Goal: Find specific page/section: Find specific page/section

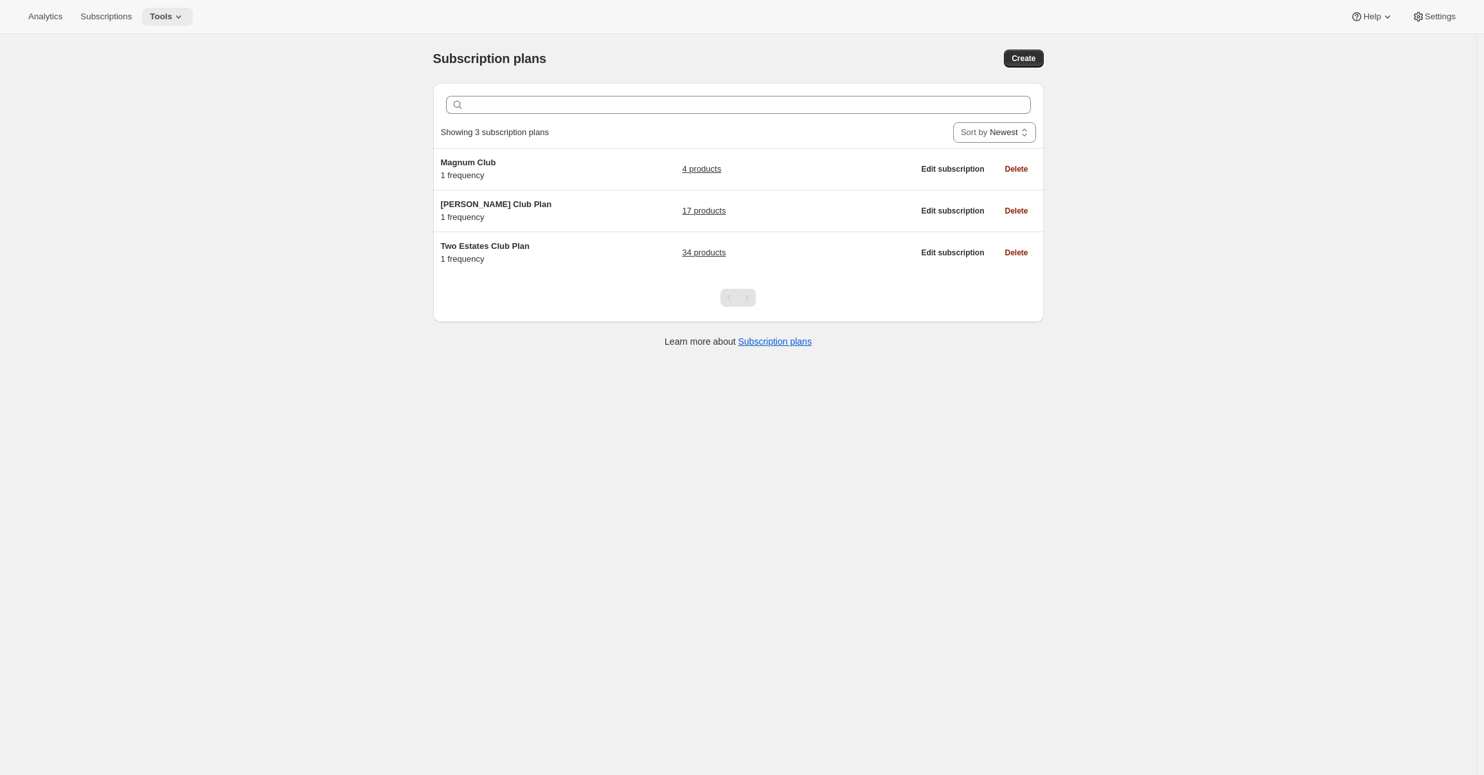
click at [182, 13] on icon at bounding box center [178, 16] width 13 height 13
click at [1419, 15] on icon at bounding box center [1418, 16] width 13 height 13
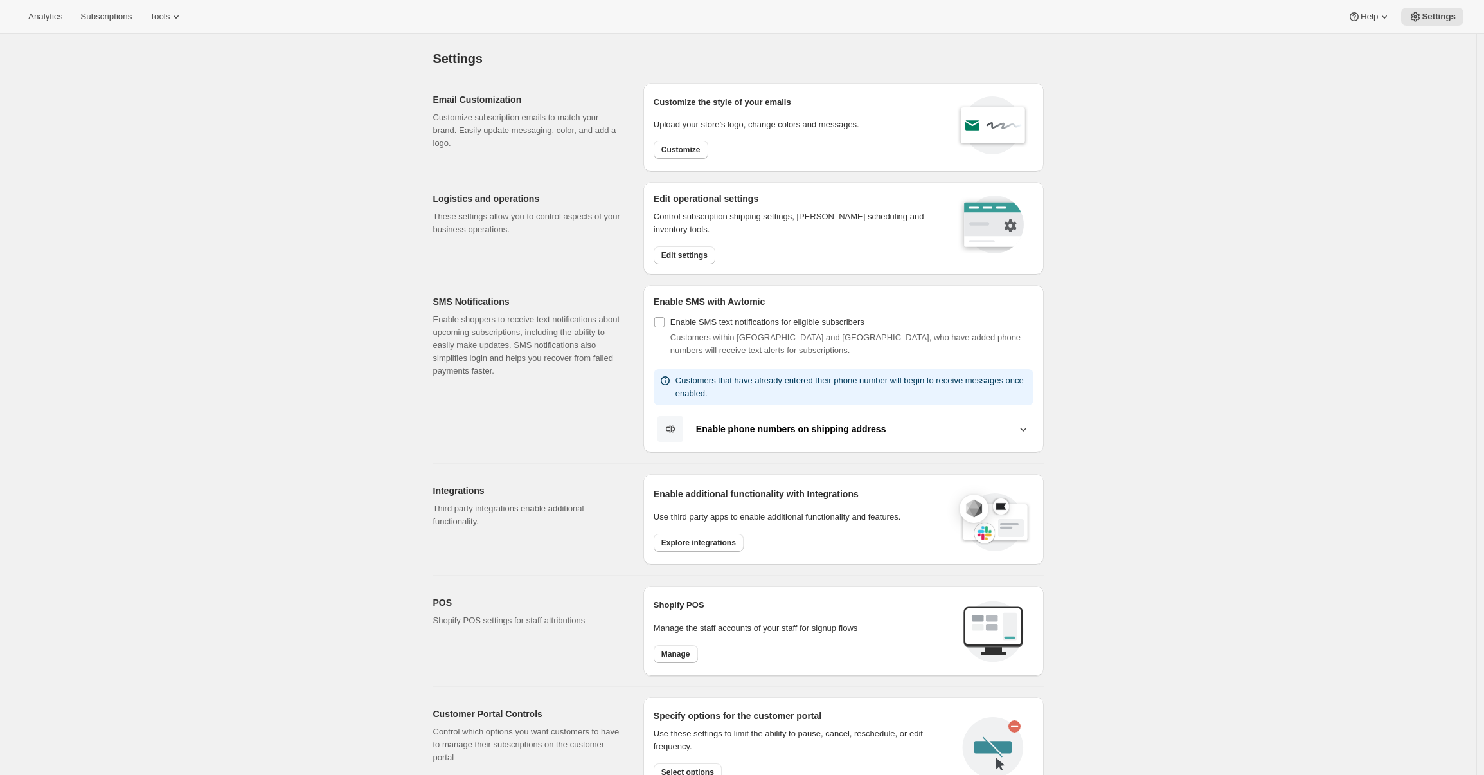
click at [1324, 258] on div "Settings. This page is ready Settings Email Customization Customize subscriptio…" at bounding box center [738, 560] width 1476 height 1053
